Goal: Information Seeking & Learning: Compare options

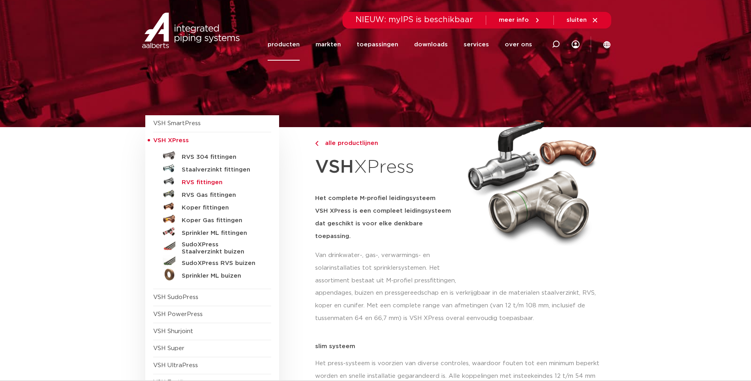
click at [202, 181] on h5 "RVS fittingen" at bounding box center [221, 182] width 78 height 7
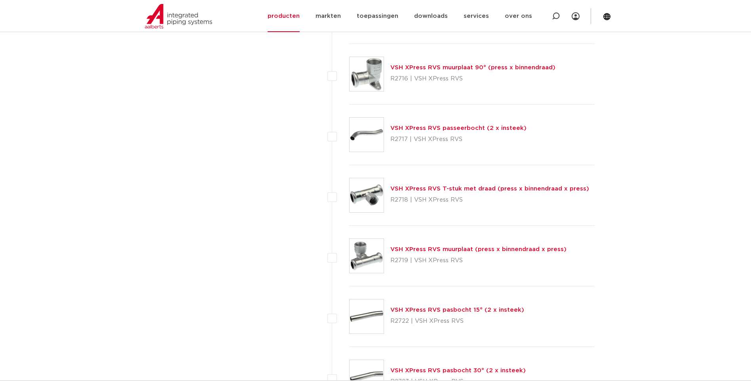
scroll to position [990, 0]
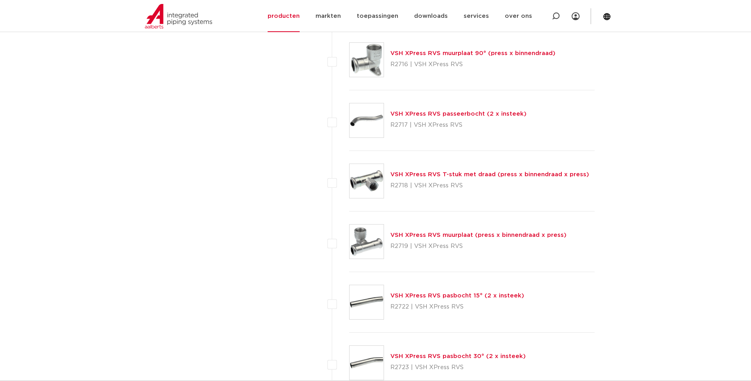
click at [417, 175] on link "VSH XPress RVS T-stuk met draad (press x binnendraad x press)" at bounding box center [489, 174] width 199 height 6
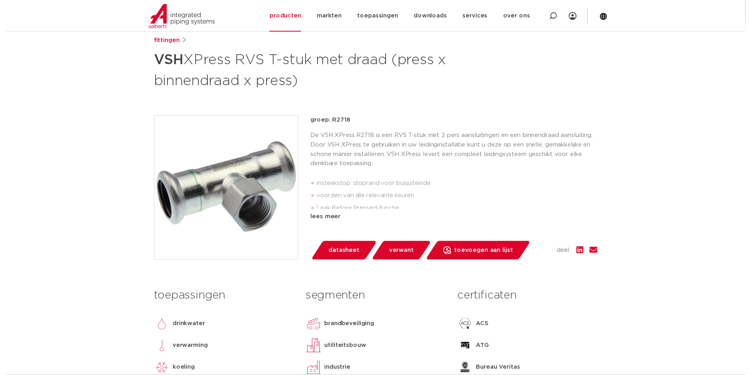
scroll to position [158, 0]
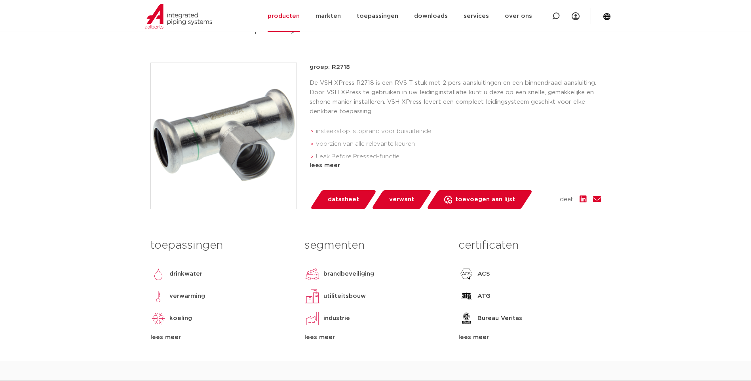
click at [342, 202] on span "datasheet" at bounding box center [343, 199] width 31 height 13
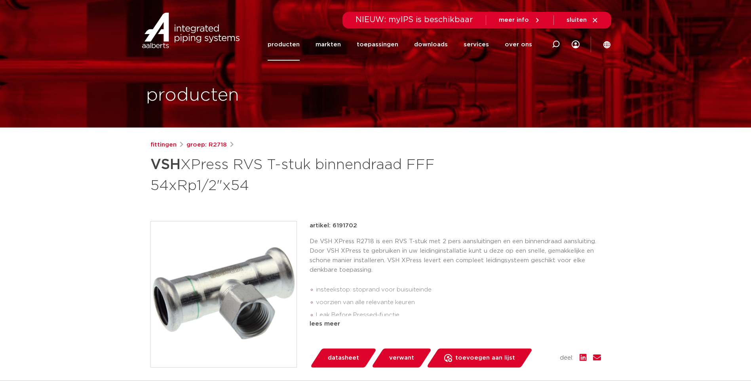
click at [343, 357] on span "datasheet" at bounding box center [343, 357] width 31 height 13
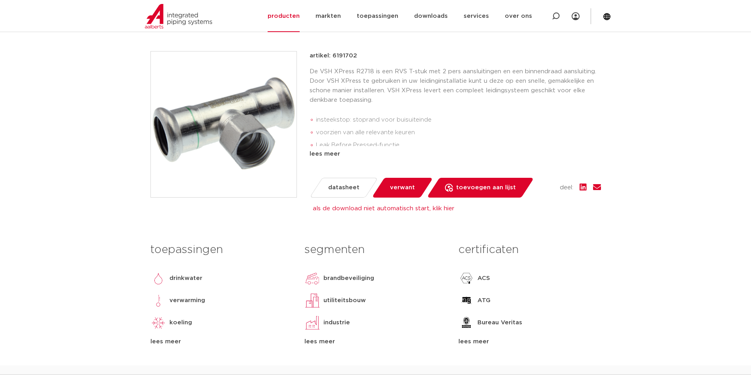
scroll to position [79, 0]
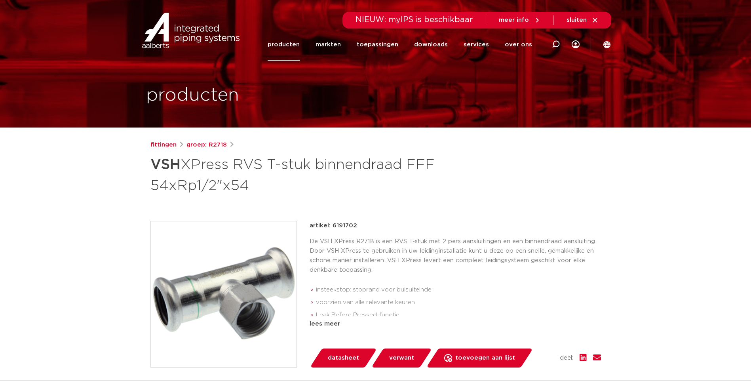
drag, startPoint x: 331, startPoint y: 226, endPoint x: 354, endPoint y: 225, distance: 22.6
click at [354, 225] on p "artikel: 6191702" at bounding box center [333, 225] width 47 height 9
copy p "6191702"
click at [421, 188] on h1 "VSH XPress RVS T-stuk binnendraad FFF 54xRp1/2"x54" at bounding box center [298, 174] width 297 height 43
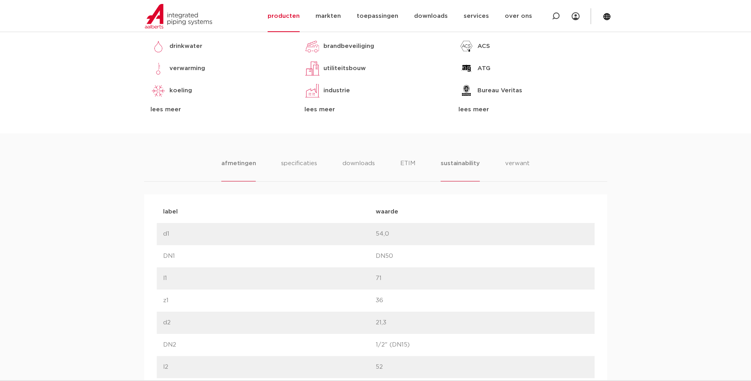
scroll to position [396, 0]
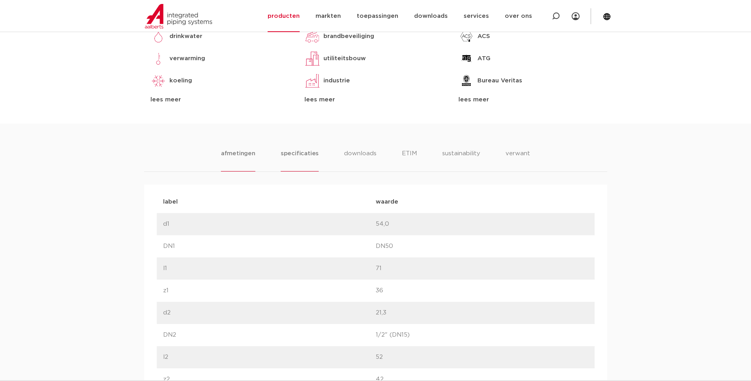
click at [285, 156] on li "specificaties" at bounding box center [300, 160] width 38 height 23
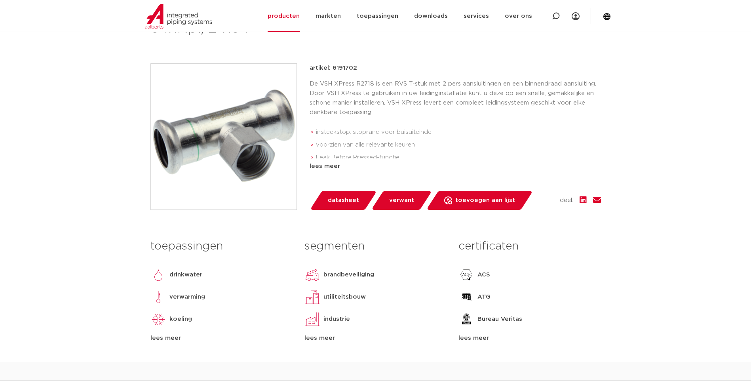
scroll to position [119, 0]
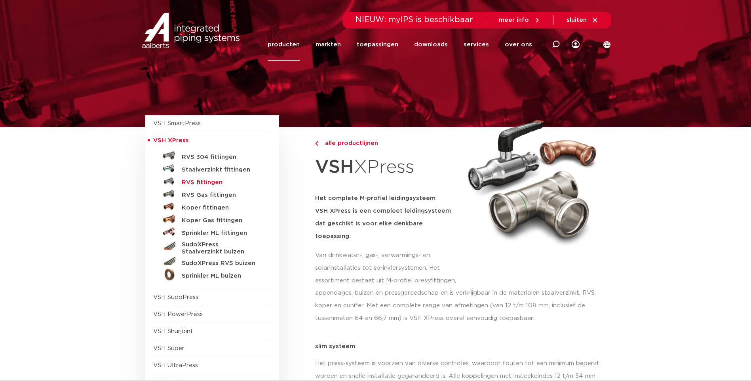
click at [198, 183] on h5 "RVS fittingen" at bounding box center [221, 182] width 78 height 7
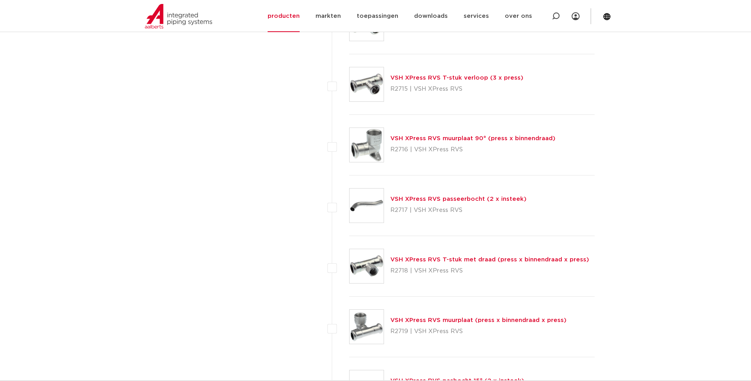
scroll to position [871, 0]
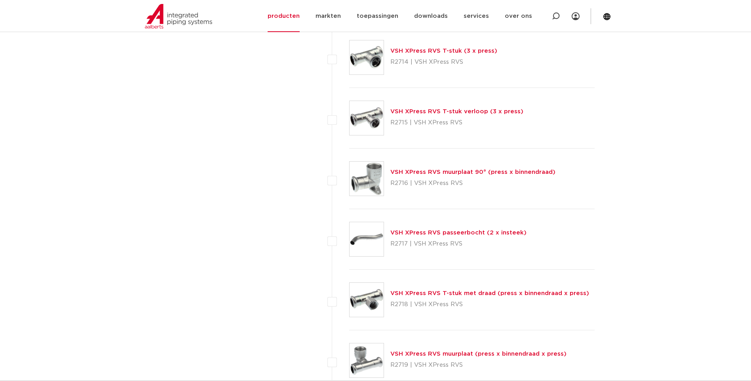
click at [434, 110] on link "VSH XPress RVS T-stuk verloop (3 x press)" at bounding box center [456, 111] width 133 height 6
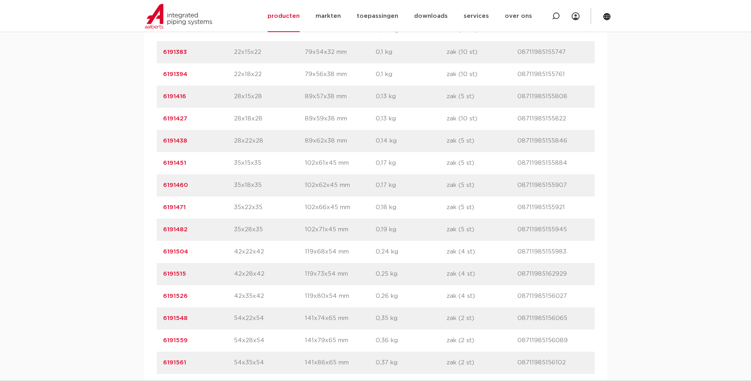
scroll to position [633, 0]
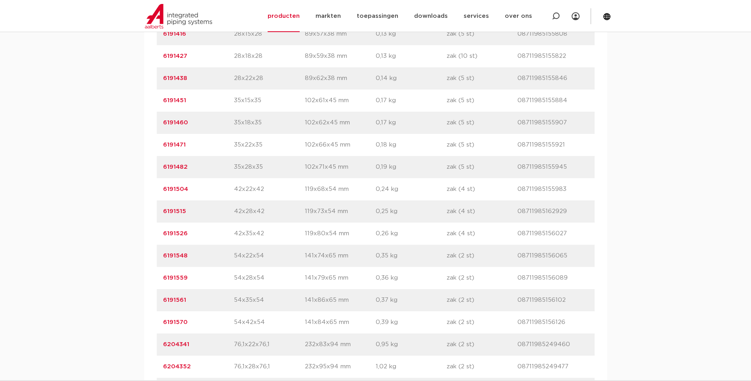
click at [188, 283] on p "6191559" at bounding box center [198, 277] width 71 height 9
click at [179, 281] on link "6191559" at bounding box center [175, 278] width 25 height 6
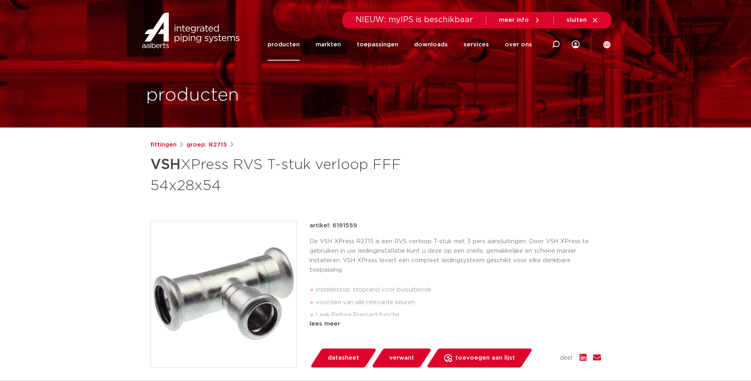
drag, startPoint x: 356, startPoint y: 225, endPoint x: 332, endPoint y: 228, distance: 23.5
click at [332, 228] on div "artikel: 6191559" at bounding box center [455, 225] width 291 height 9
copy p "6191559"
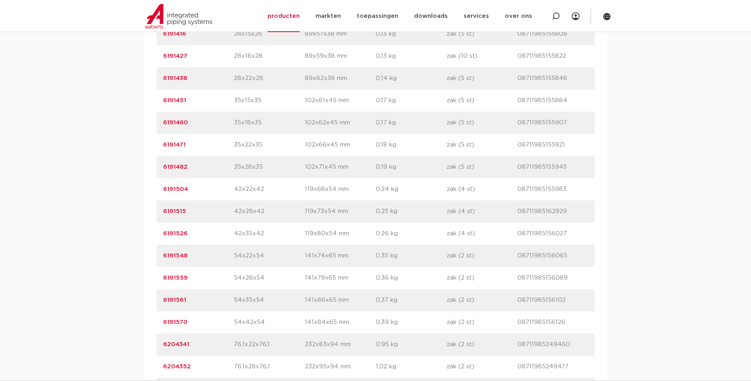
drag, startPoint x: 0, startPoint y: 0, endPoint x: 243, endPoint y: 198, distance: 312.9
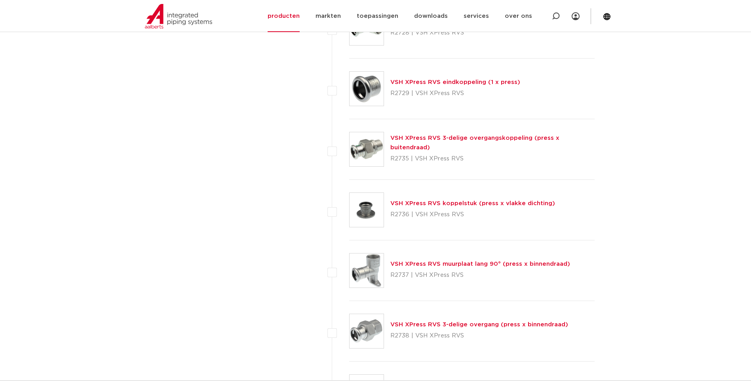
scroll to position [1544, 0]
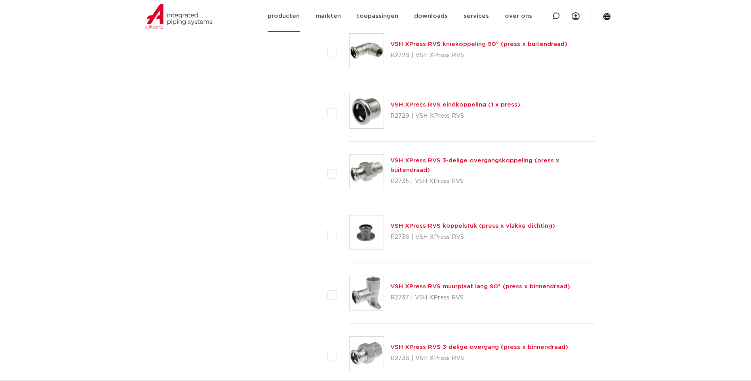
click at [168, 23] on img at bounding box center [178, 16] width 67 height 25
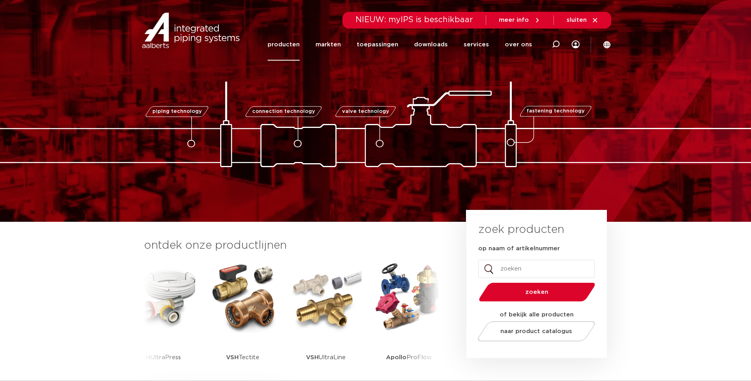
click at [291, 45] on link "producten" at bounding box center [284, 44] width 32 height 32
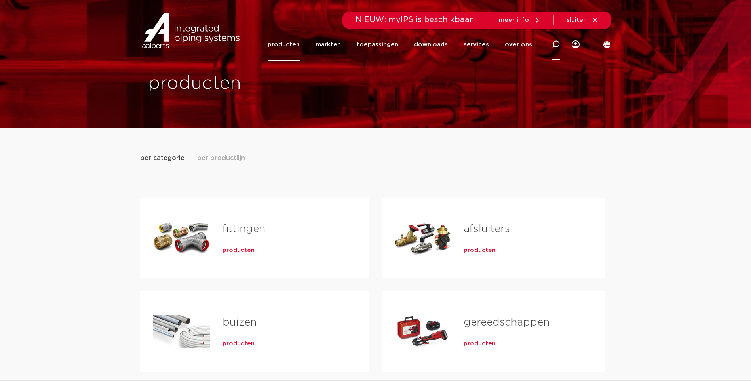
click at [555, 44] on icon at bounding box center [556, 44] width 8 height 8
type input "vsh xpress flens"
click button "Zoeken" at bounding box center [0, 0] width 0 height 0
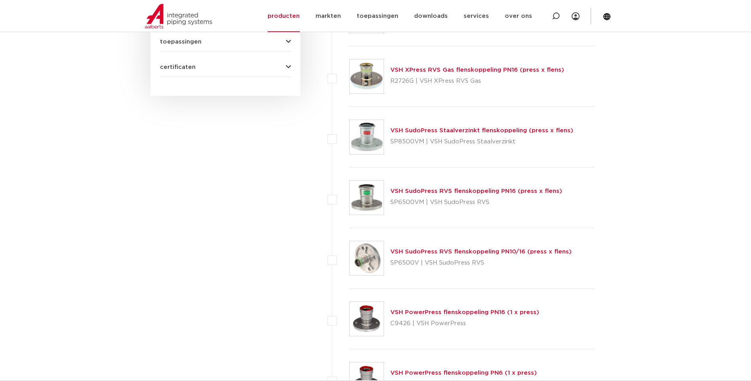
scroll to position [629, 0]
click at [439, 132] on link "VSH SudoPress Staalverzinkt flenskoppeling (press x flens)" at bounding box center [481, 131] width 183 height 6
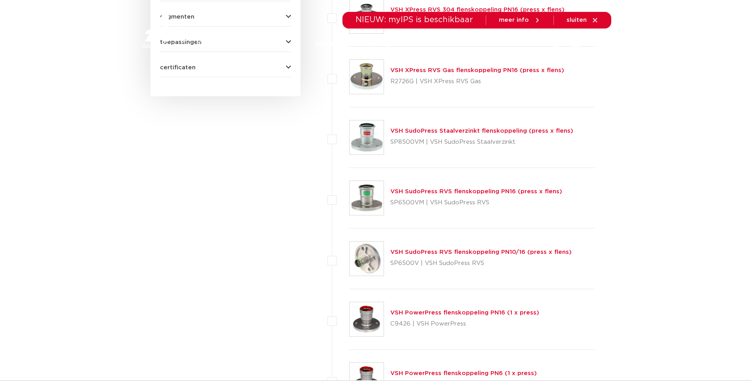
click at [443, 253] on link "VSH SudoPress RVS flenskoppeling PN10/16 (press x flens)" at bounding box center [480, 252] width 181 height 6
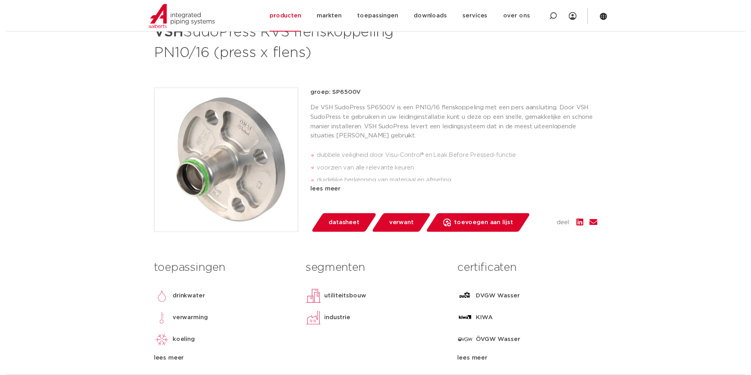
scroll to position [158, 0]
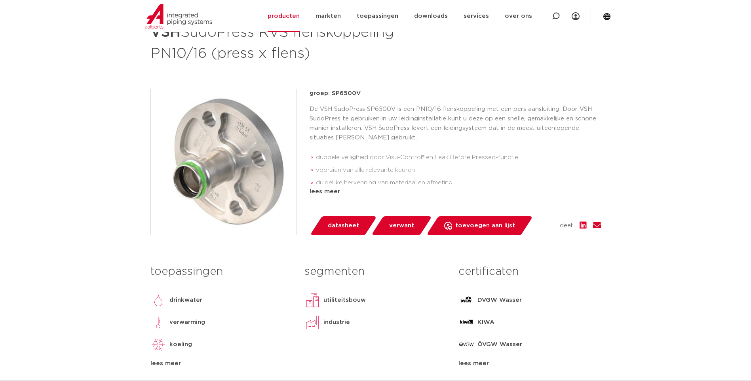
click at [334, 224] on span "datasheet" at bounding box center [343, 225] width 31 height 13
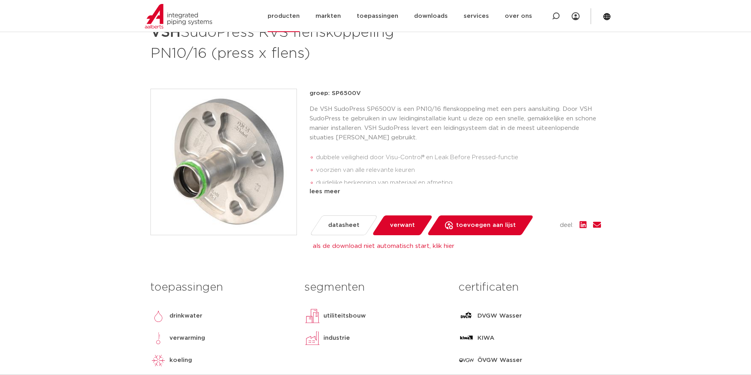
click at [551, 16] on div at bounding box center [556, 16] width 32 height 32
paste input "6551721"
type input "6551721"
click button "Zoeken" at bounding box center [0, 0] width 0 height 0
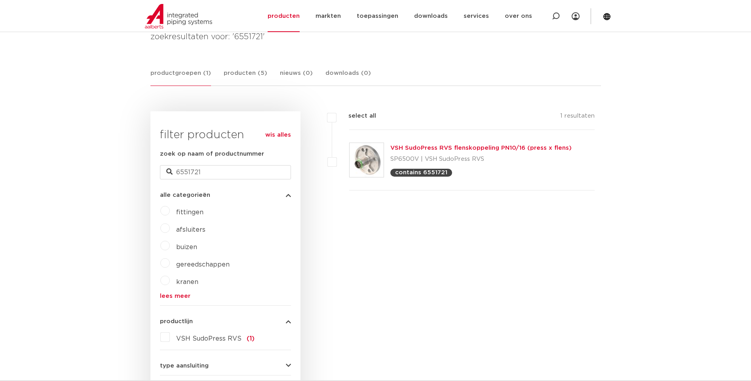
scroll to position [115, 0]
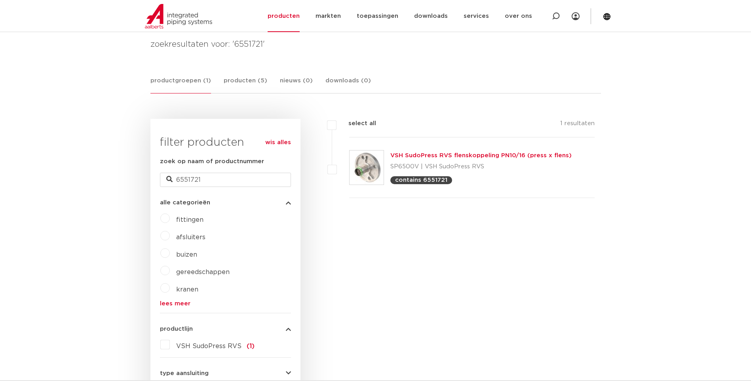
click at [424, 155] on link "VSH SudoPress RVS flenskoppeling PN10/16 (press x flens)" at bounding box center [480, 155] width 181 height 6
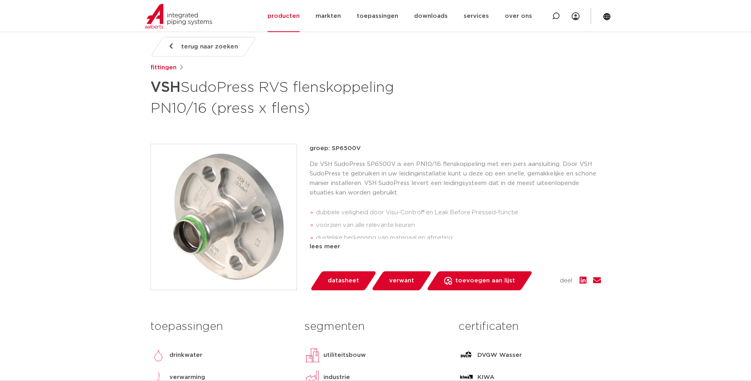
scroll to position [119, 0]
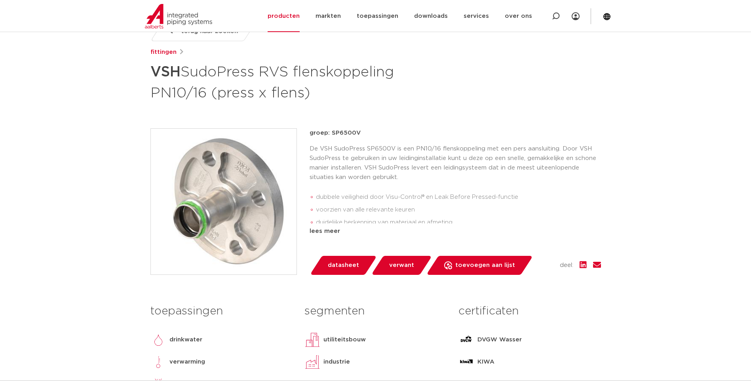
click at [227, 218] on img at bounding box center [224, 202] width 146 height 146
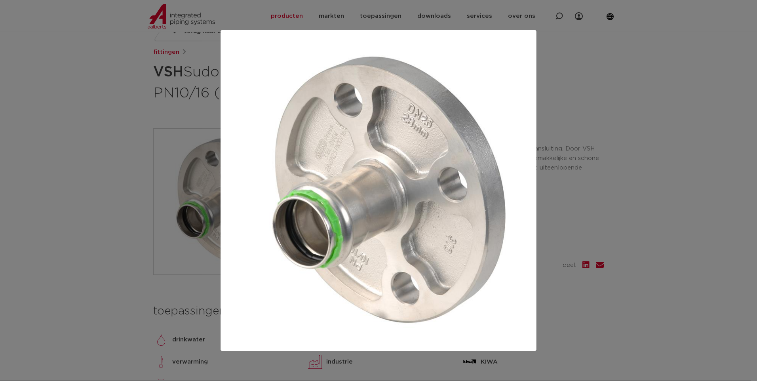
click at [619, 206] on div at bounding box center [378, 190] width 757 height 381
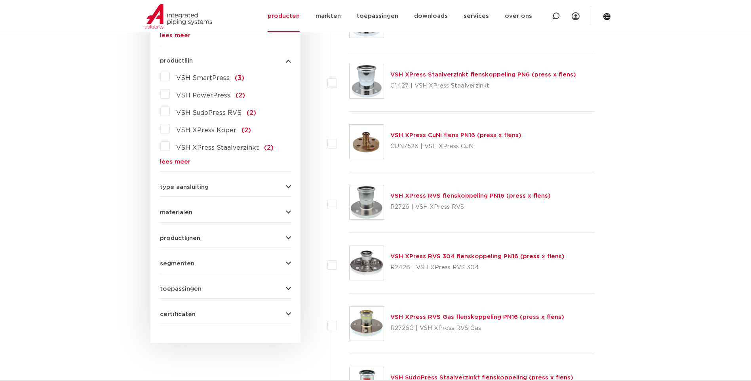
scroll to position [392, 0]
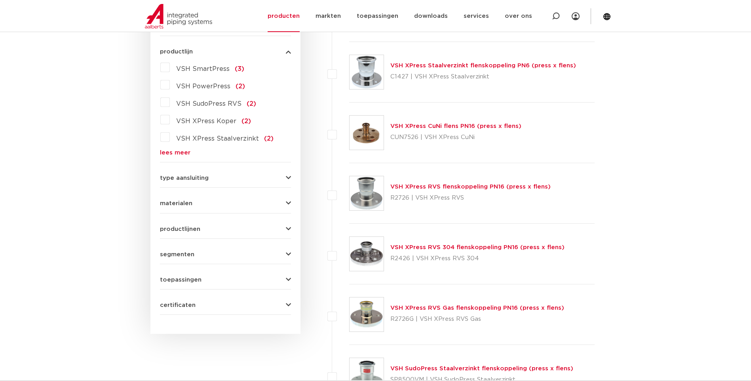
click at [413, 246] on link "VSH XPress RVS 304 flenskoppeling PN16 (press x flens)" at bounding box center [477, 247] width 174 height 6
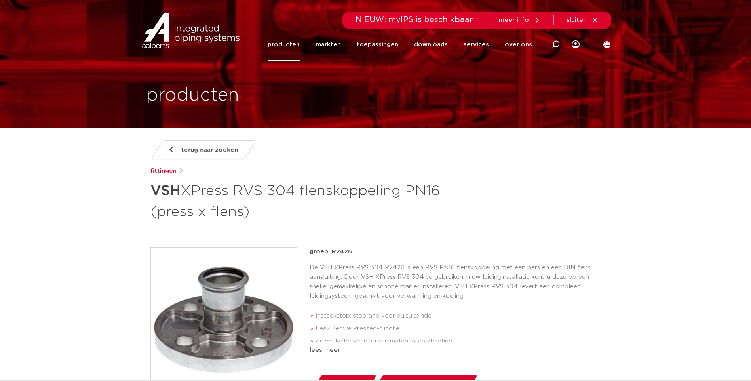
drag, startPoint x: 412, startPoint y: 237, endPoint x: 410, endPoint y: 232, distance: 5.5
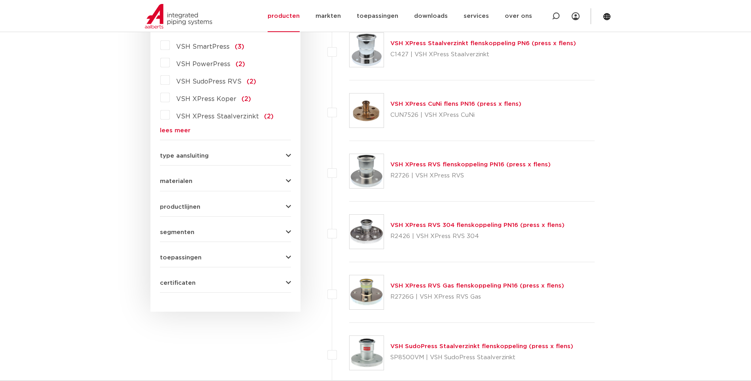
scroll to position [392, 0]
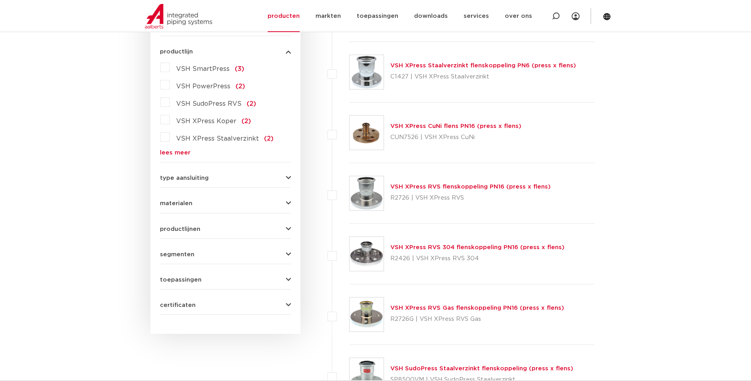
click at [424, 186] on link "VSH XPress RVS flenskoppeling PN16 (press x flens)" at bounding box center [470, 187] width 160 height 6
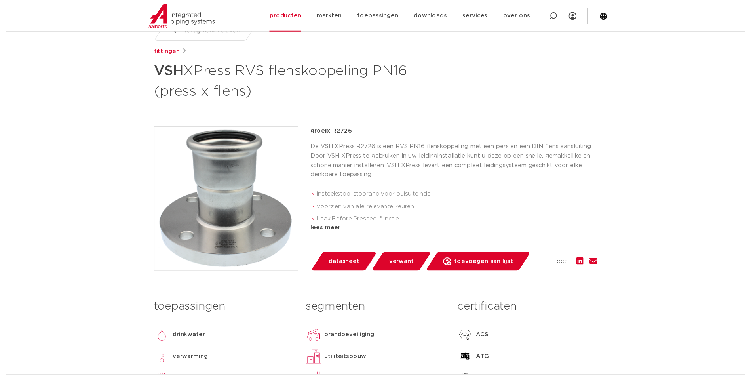
scroll to position [158, 0]
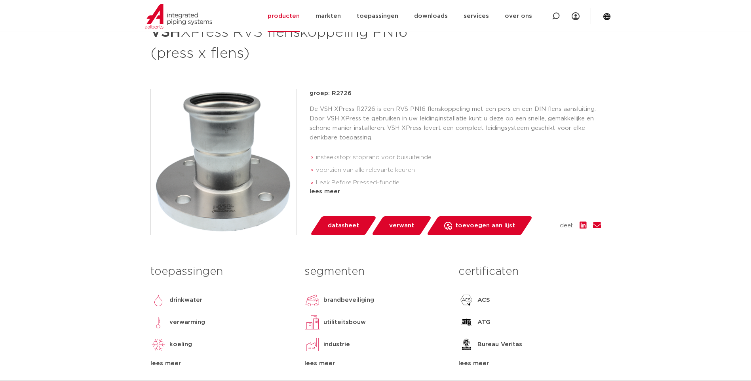
click at [338, 222] on span "datasheet" at bounding box center [343, 225] width 31 height 13
